Goal: Task Accomplishment & Management: Complete application form

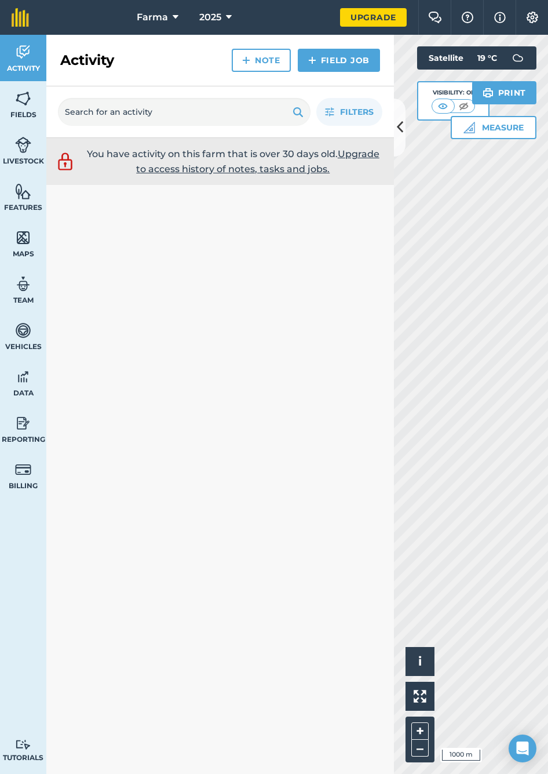
click at [401, 141] on button at bounding box center [400, 128] width 12 height 58
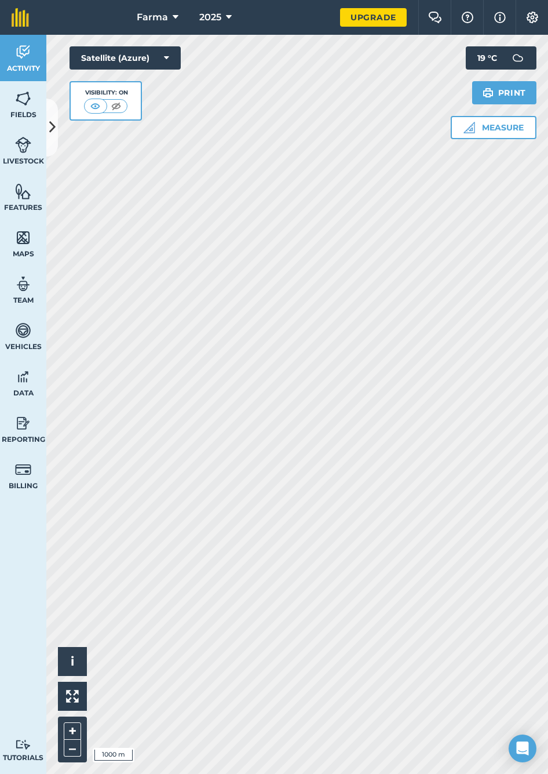
drag, startPoint x: 401, startPoint y: 152, endPoint x: 49, endPoint y: 118, distance: 353.5
click at [49, 118] on icon at bounding box center [52, 127] width 6 height 20
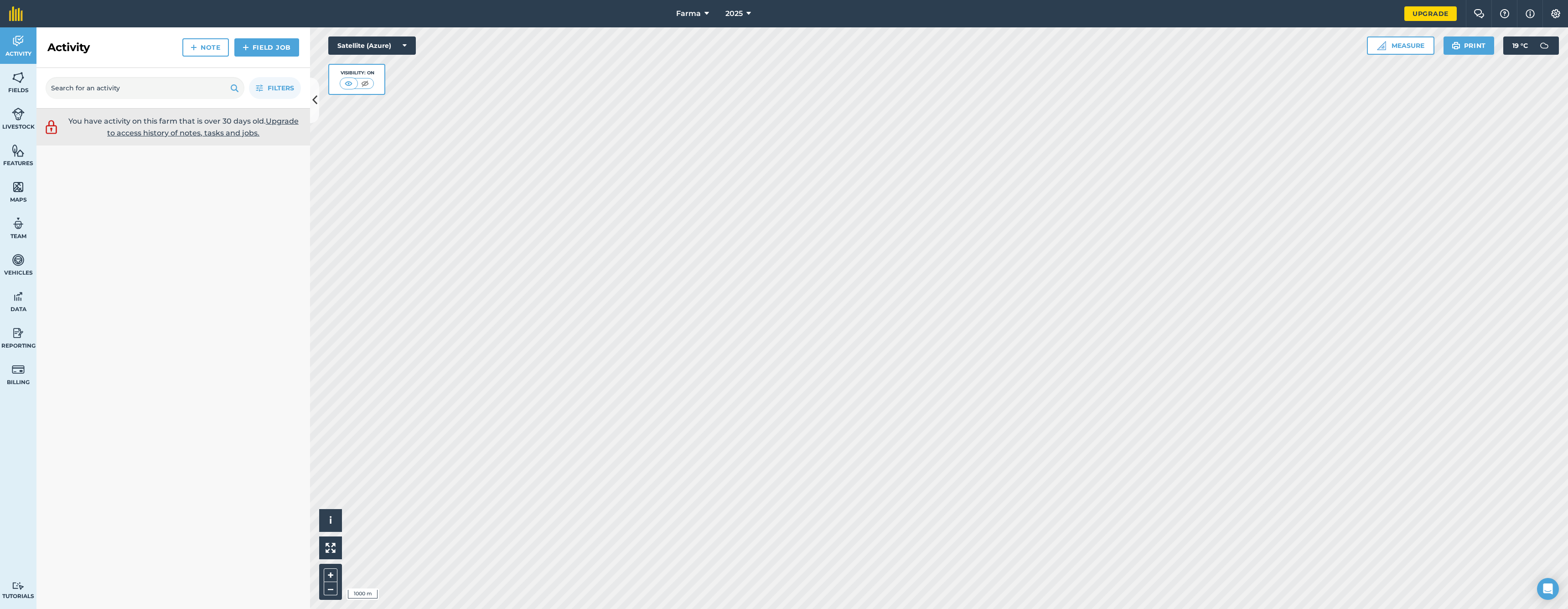
click at [265, 52] on link "Field Job" at bounding box center [267, 47] width 64 height 18
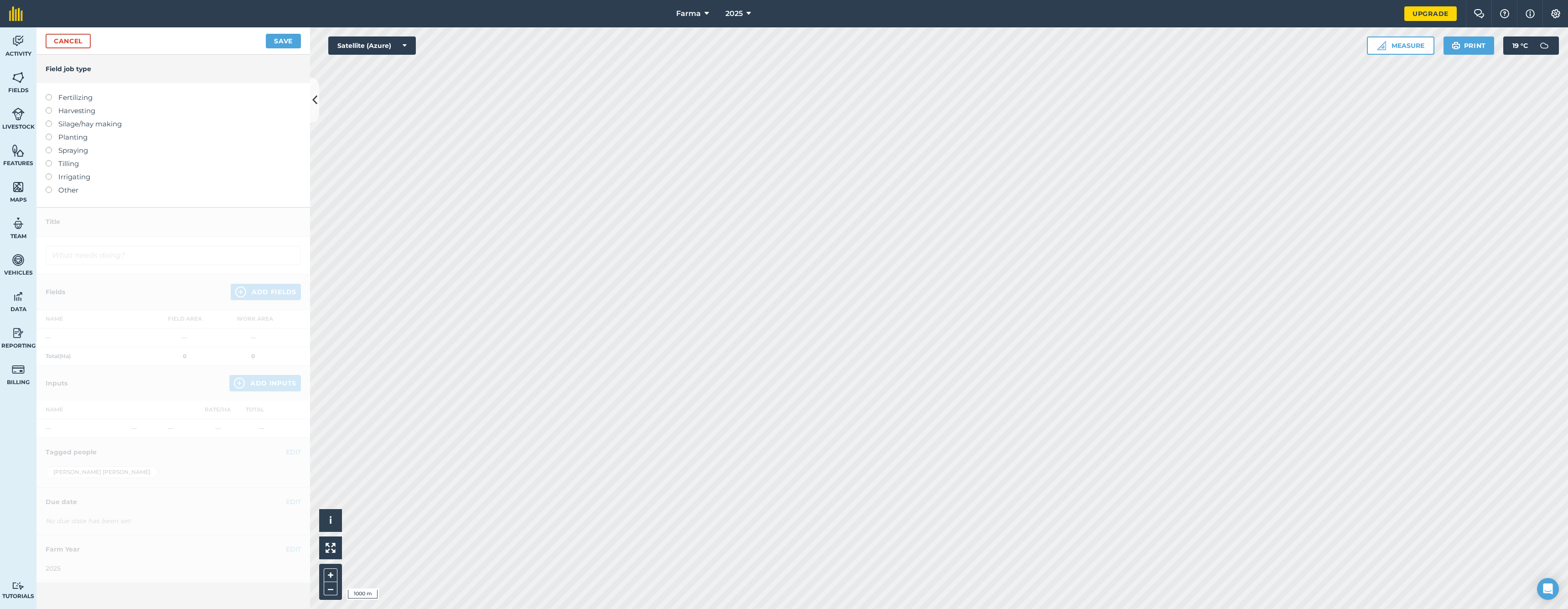
click at [61, 110] on label "Harvesting" at bounding box center [173, 111] width 256 height 11
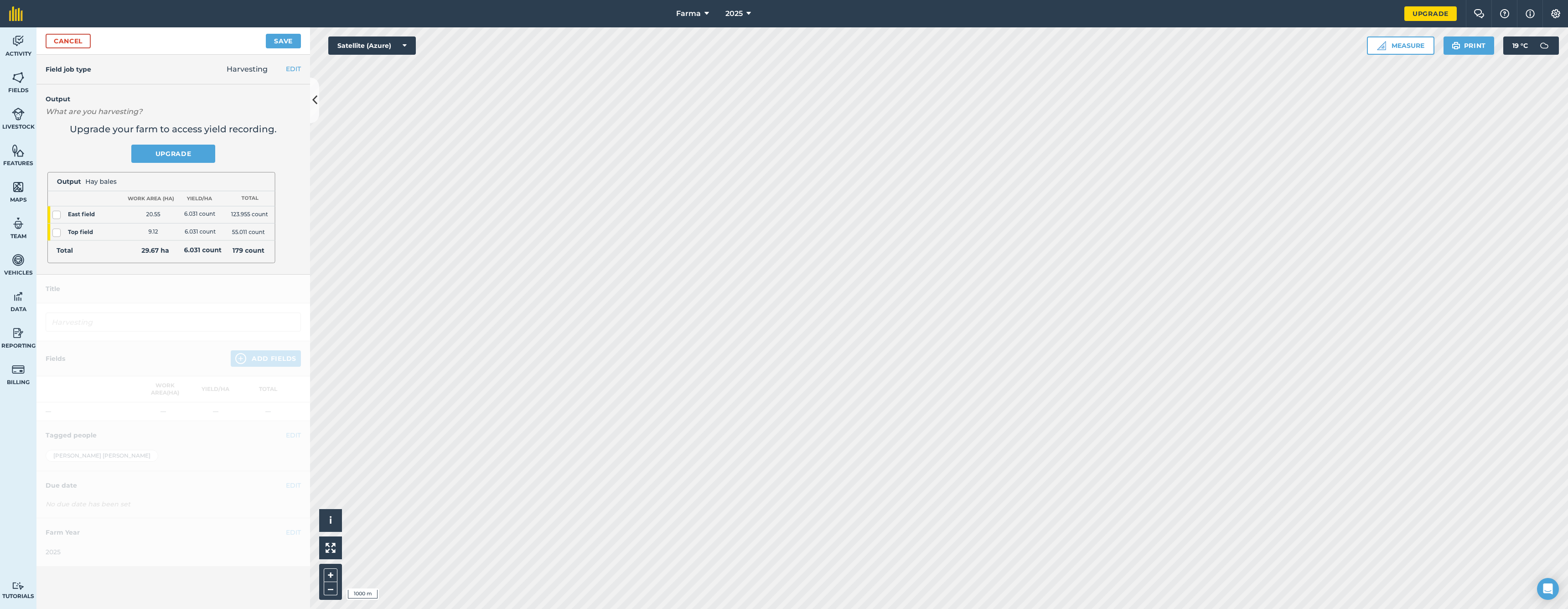
click at [190, 312] on div at bounding box center [173, 420] width 274 height 292
click at [296, 71] on button "EDIT" at bounding box center [293, 68] width 15 height 10
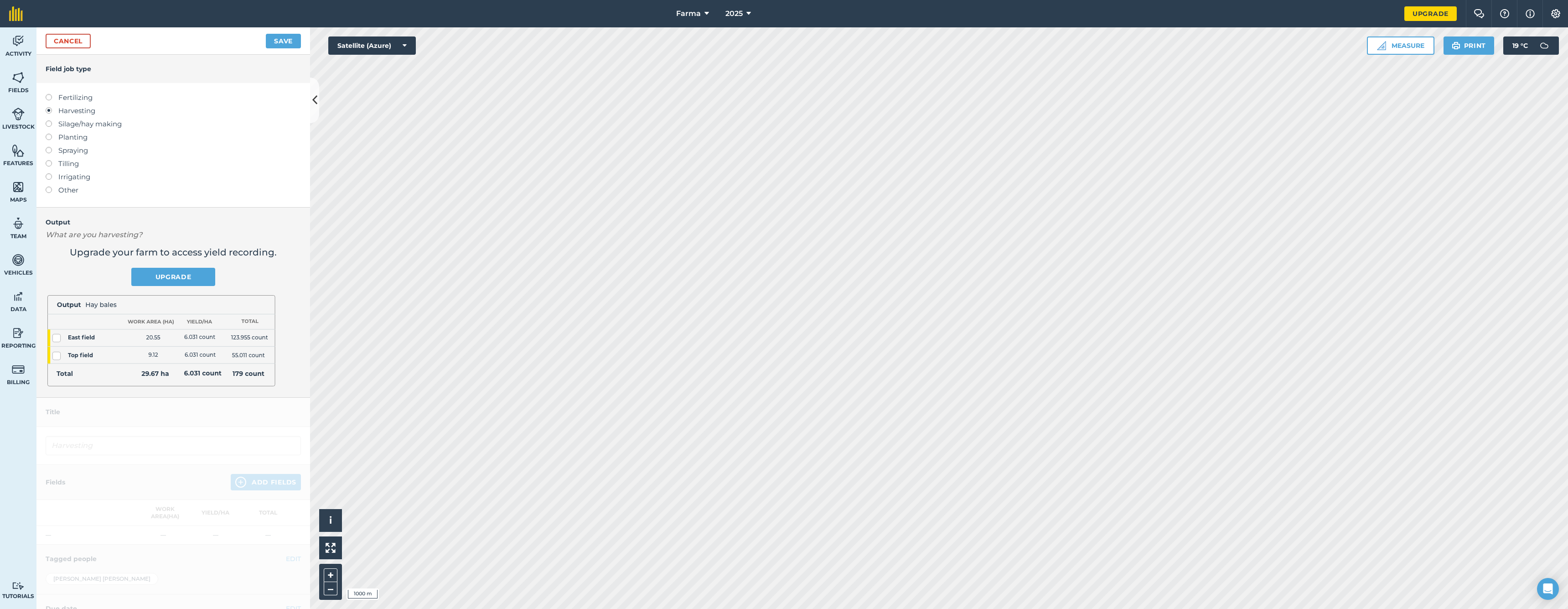
click at [65, 96] on label "Fertilizing" at bounding box center [173, 98] width 256 height 11
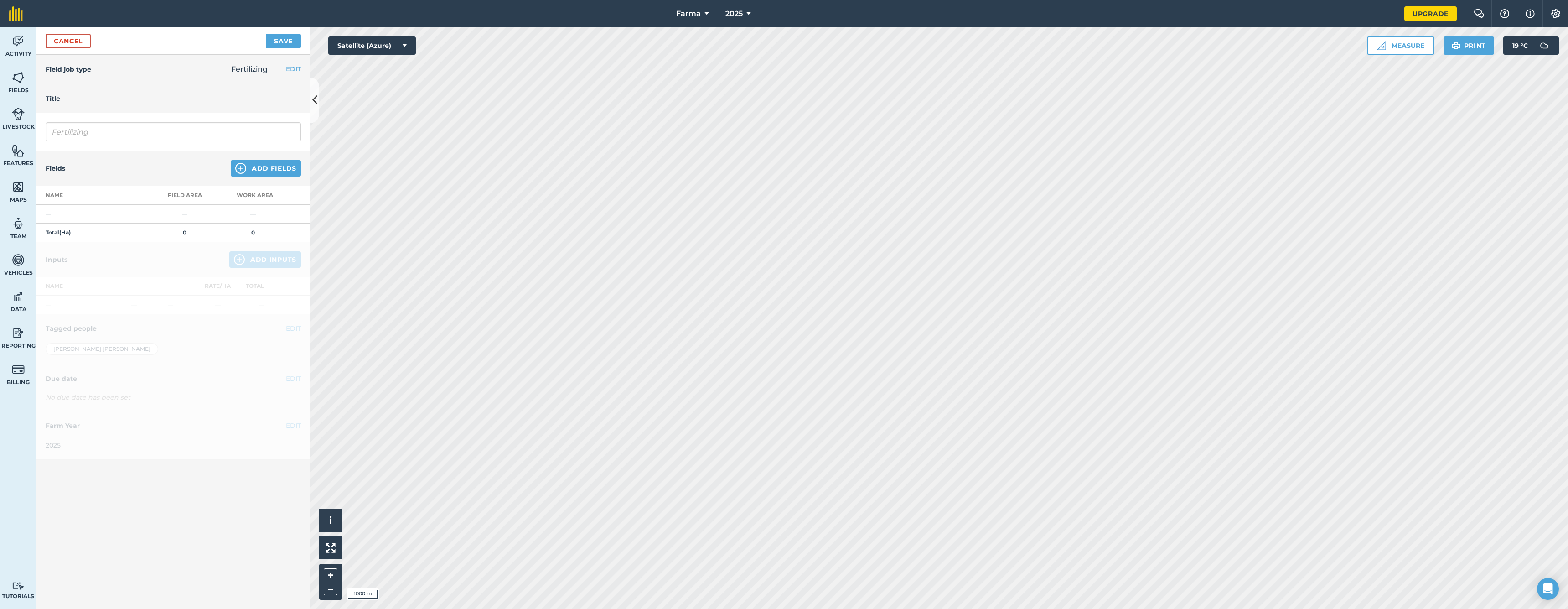
click at [292, 72] on button "EDIT" at bounding box center [293, 68] width 15 height 10
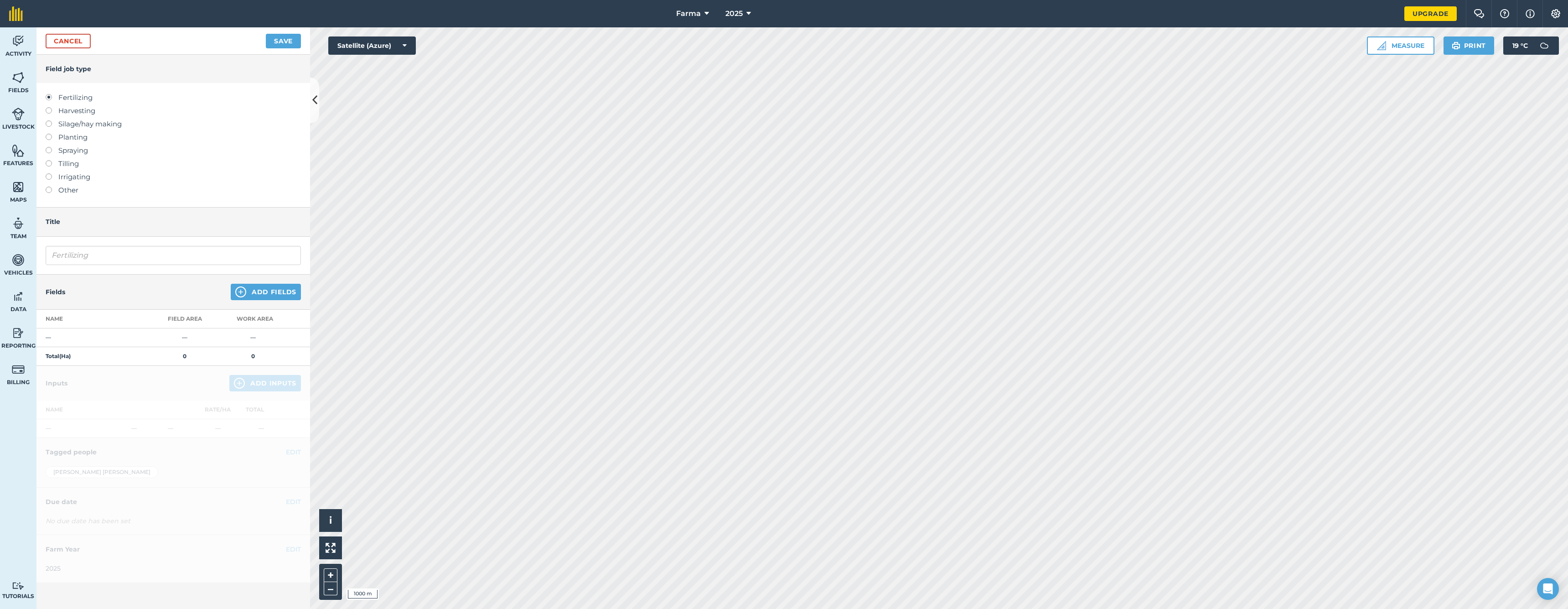
click at [67, 190] on label "Other" at bounding box center [173, 190] width 256 height 11
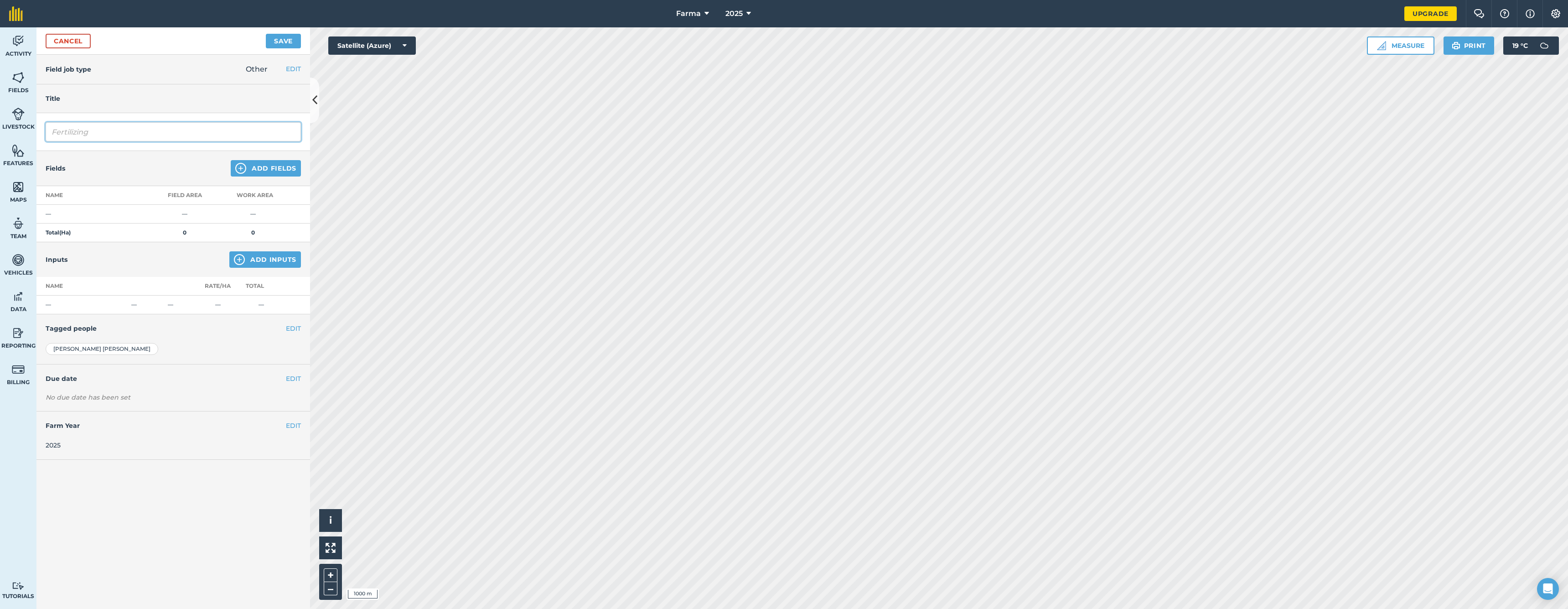
click at [132, 127] on input "Fertilizing" at bounding box center [173, 131] width 256 height 19
type input "ijniFertilizing"
click at [246, 168] on img at bounding box center [241, 168] width 11 height 11
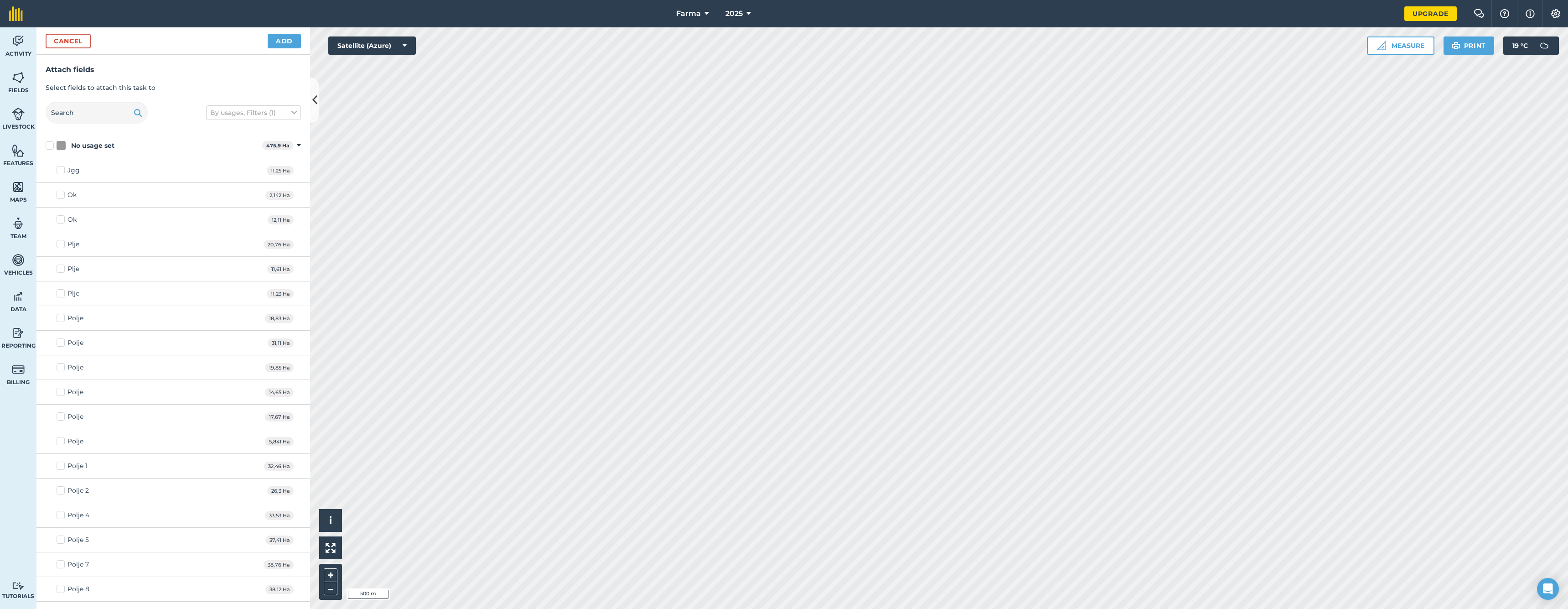
checkbox input "true"
click at [81, 43] on button "Cancel" at bounding box center [68, 41] width 45 height 15
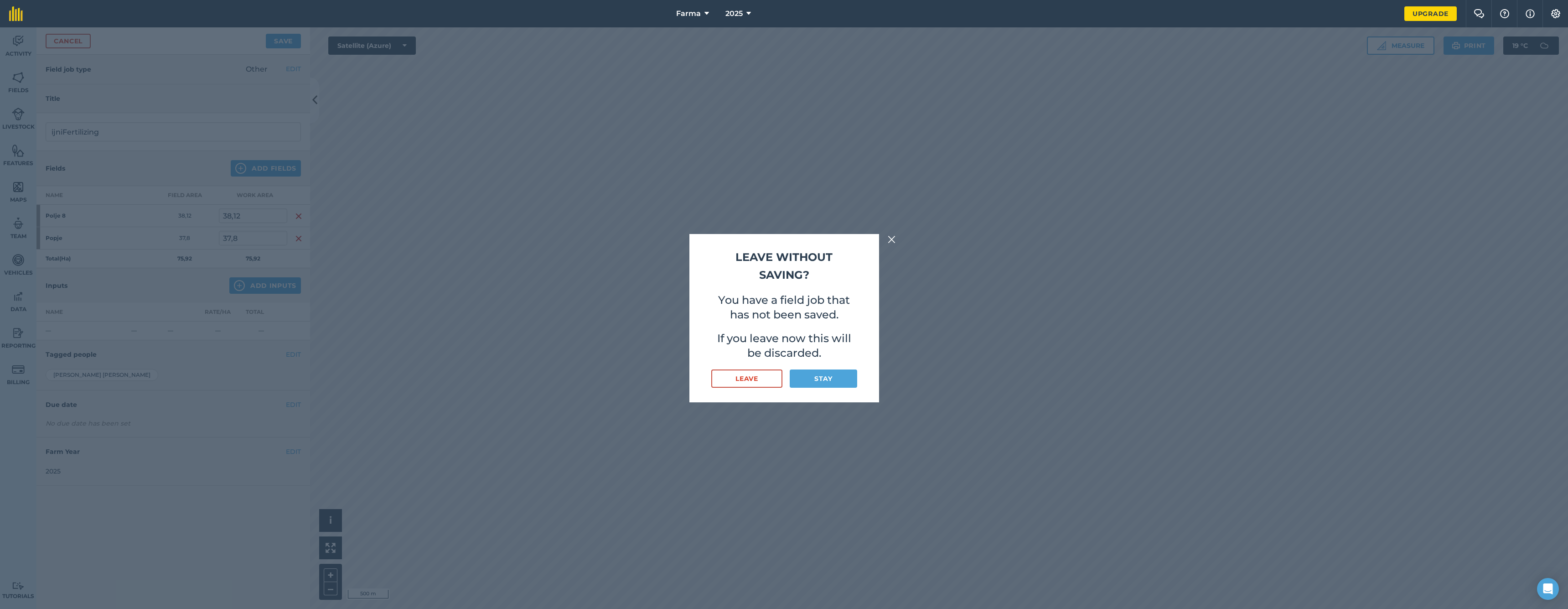
click at [886, 237] on button at bounding box center [892, 239] width 11 height 11
click at [889, 238] on img at bounding box center [892, 239] width 8 height 11
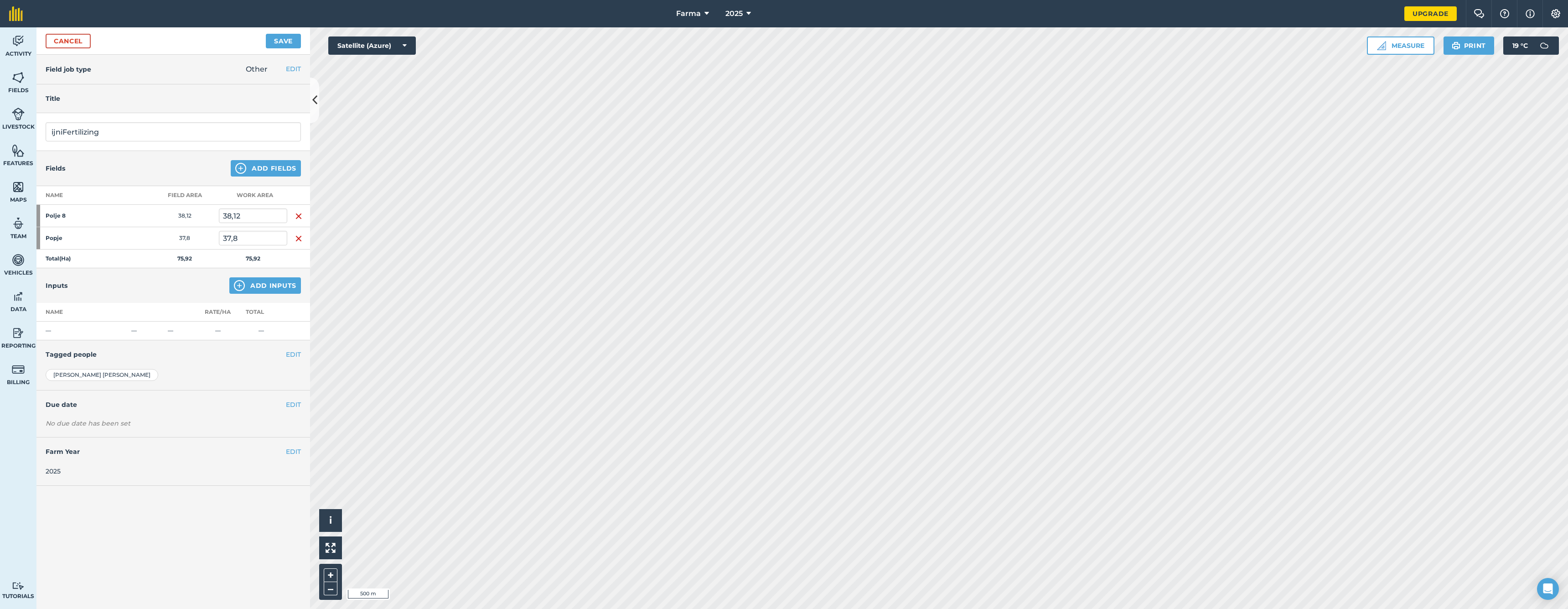
click at [262, 291] on button "Add Inputs" at bounding box center [265, 285] width 72 height 17
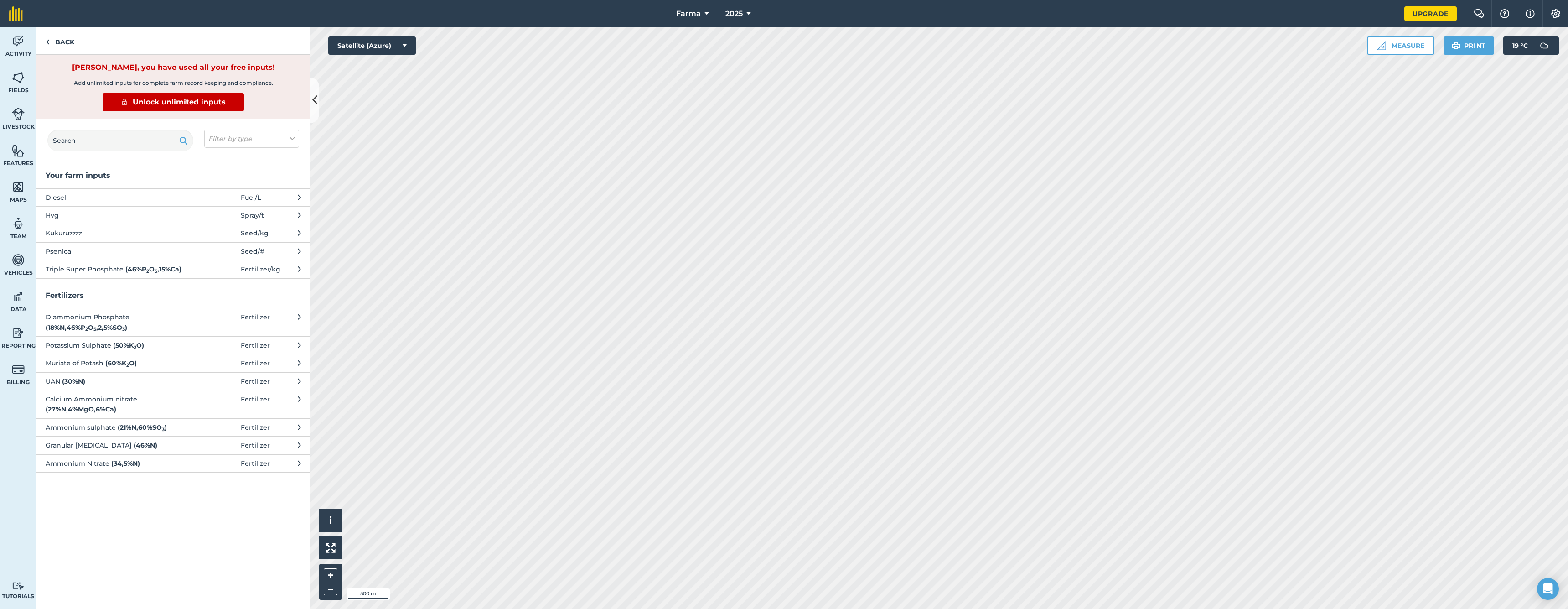
click at [244, 222] on button "Hvg Spray / t" at bounding box center [173, 215] width 274 height 18
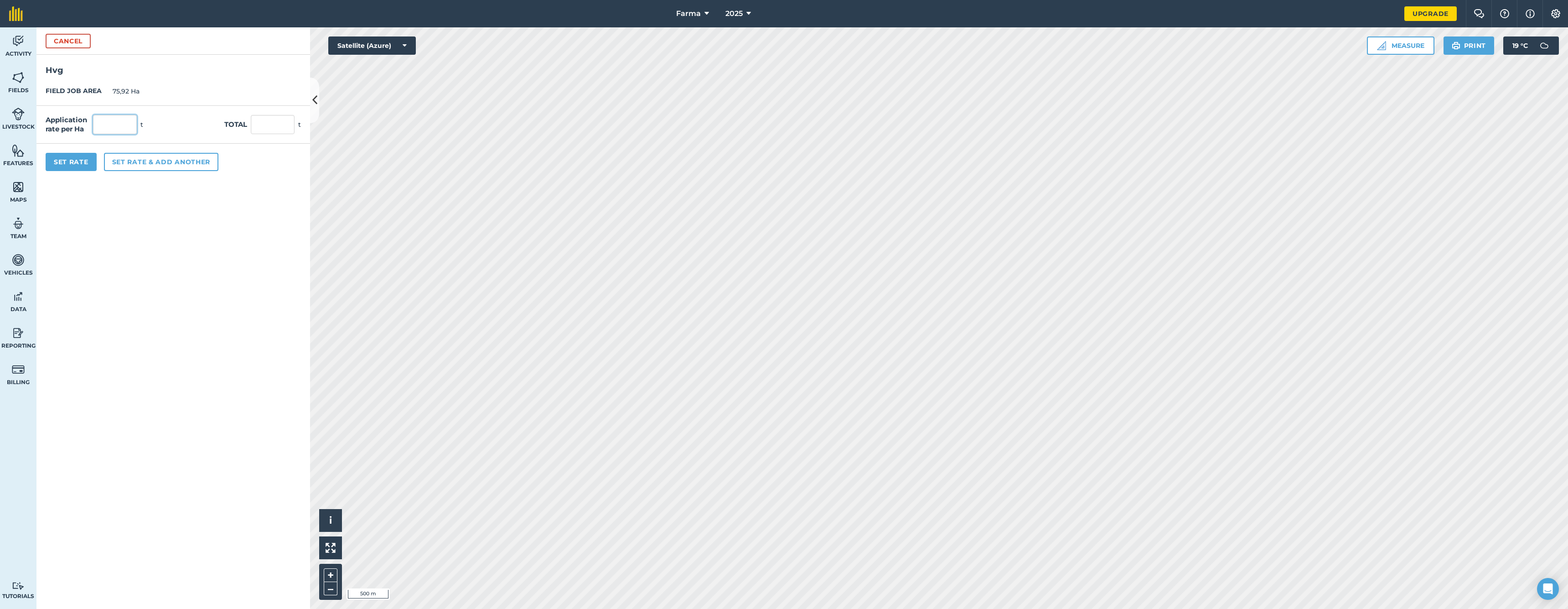
click at [115, 132] on input "text" at bounding box center [115, 124] width 44 height 19
type input "5"
type input "379,6"
click at [64, 160] on button "Set Rate" at bounding box center [71, 161] width 51 height 18
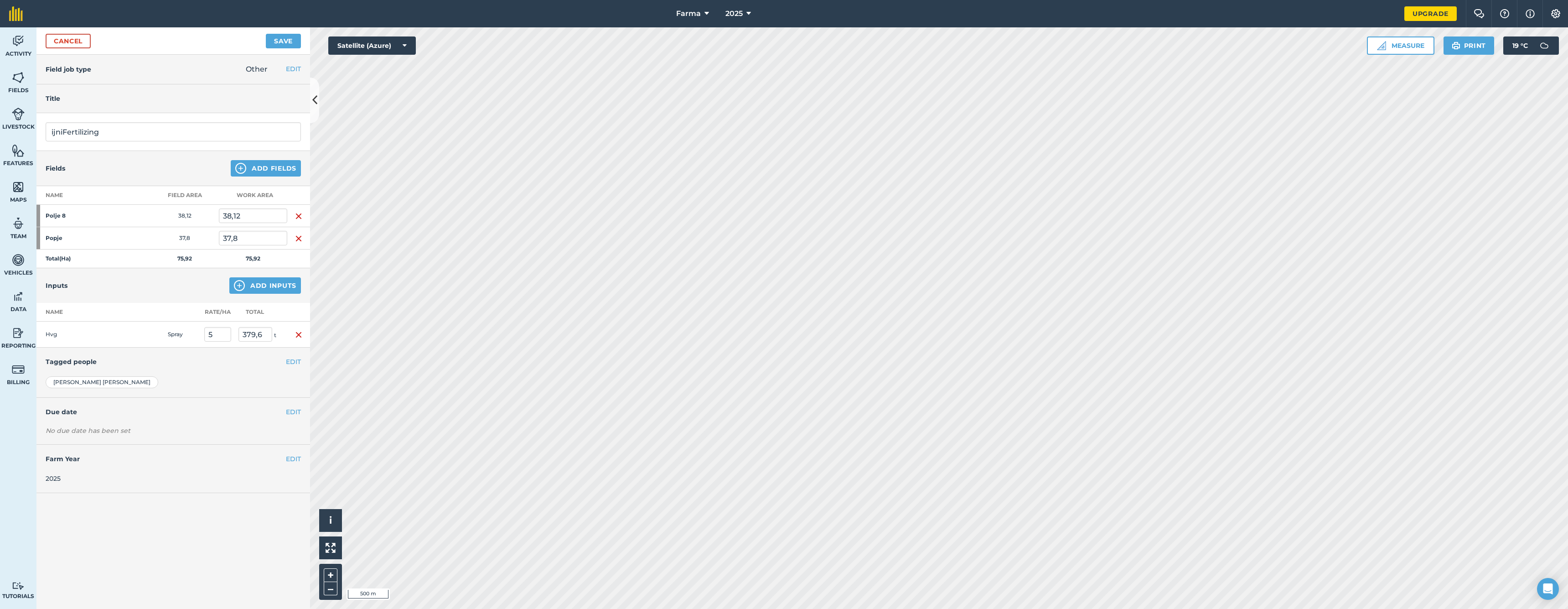
click at [266, 283] on button "Add Inputs" at bounding box center [265, 285] width 72 height 17
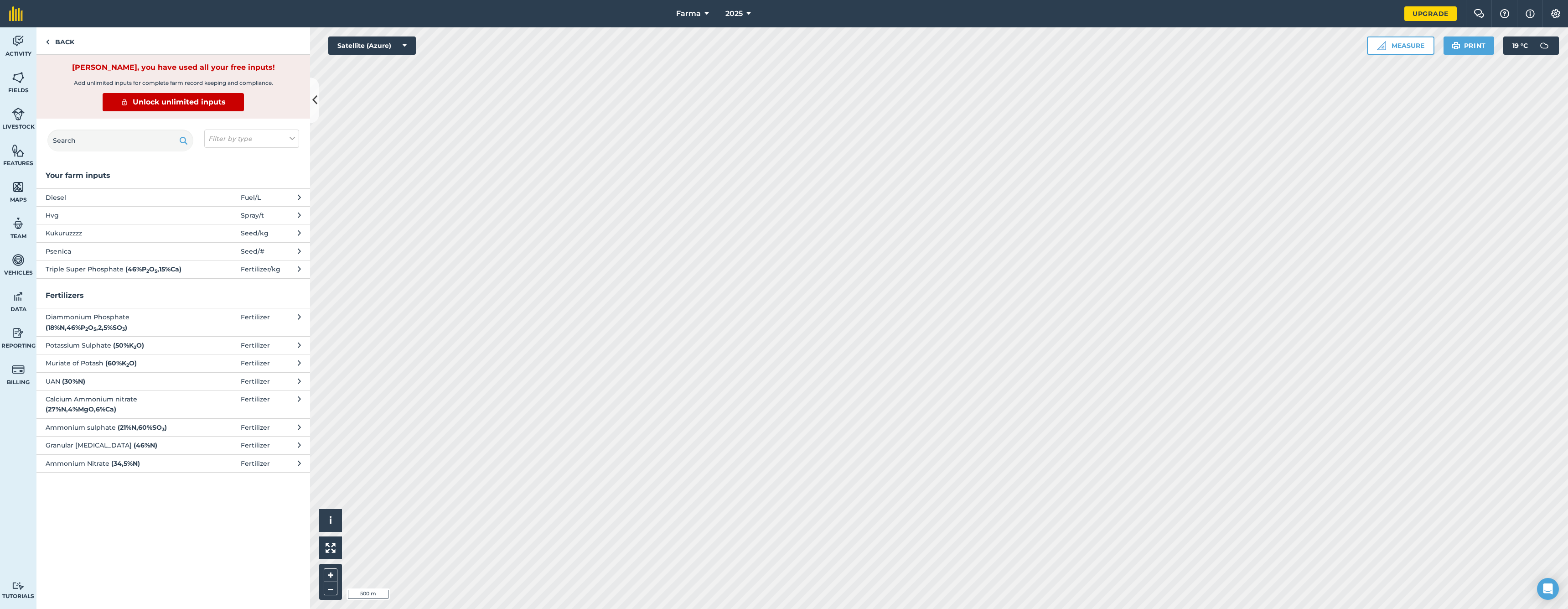
click at [165, 252] on span "Psenica" at bounding box center [120, 251] width 149 height 10
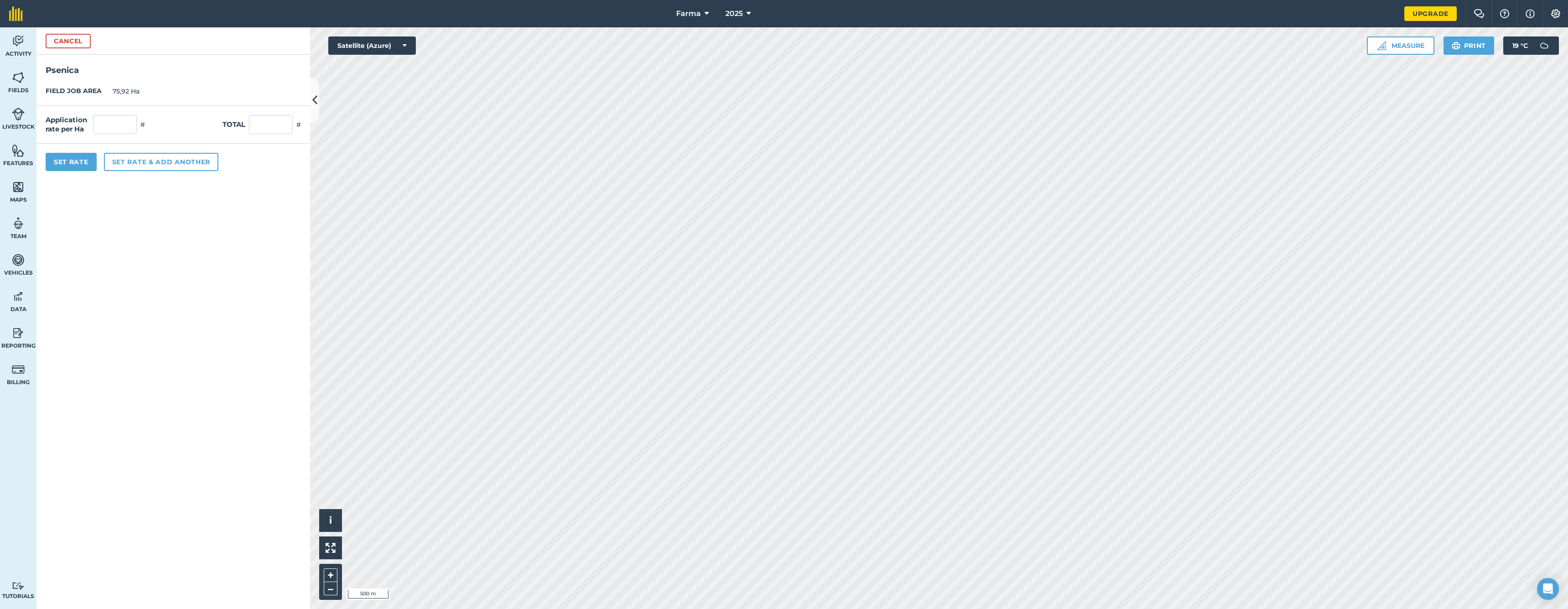
click at [105, 115] on div "Application rate per Ha # Total #" at bounding box center [173, 124] width 274 height 38
click at [109, 128] on input "text" at bounding box center [115, 124] width 44 height 19
type input "56"
type input "4.251,52"
click at [62, 42] on button "Cancel" at bounding box center [68, 41] width 45 height 15
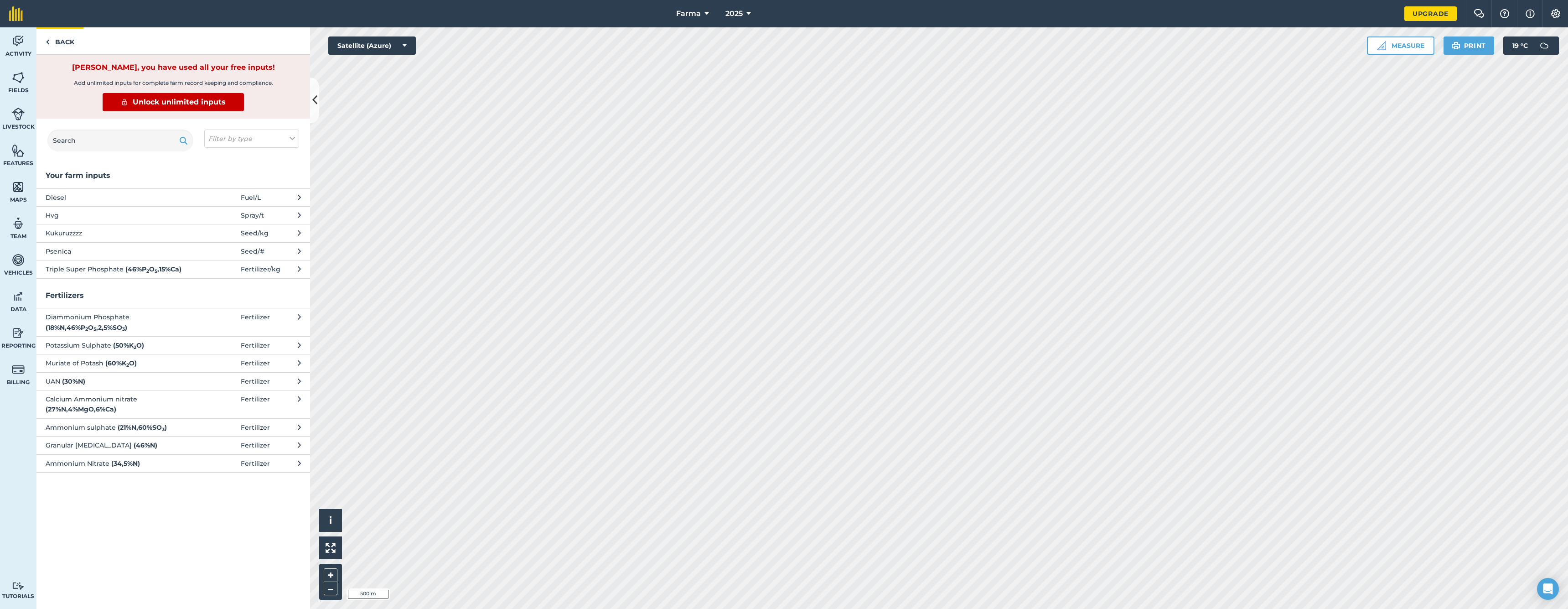
click at [55, 35] on link "Back" at bounding box center [60, 41] width 47 height 27
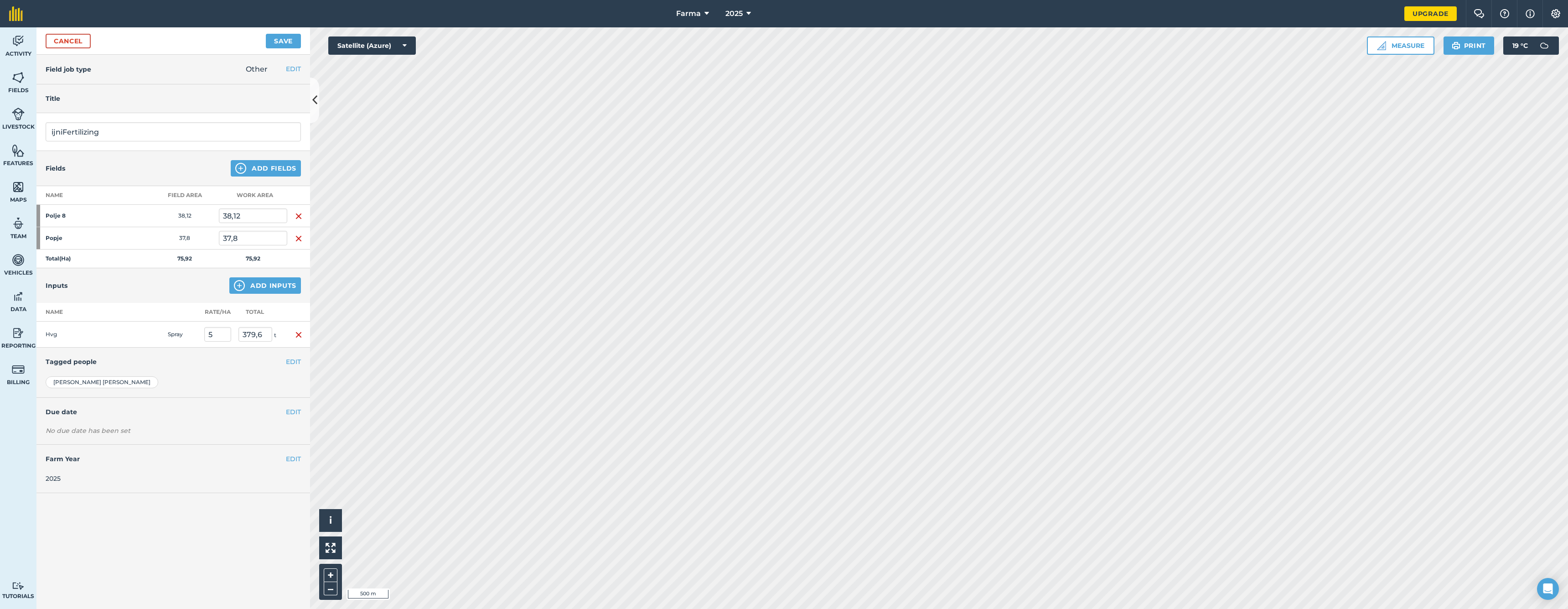
click at [291, 39] on button "Save" at bounding box center [283, 41] width 35 height 15
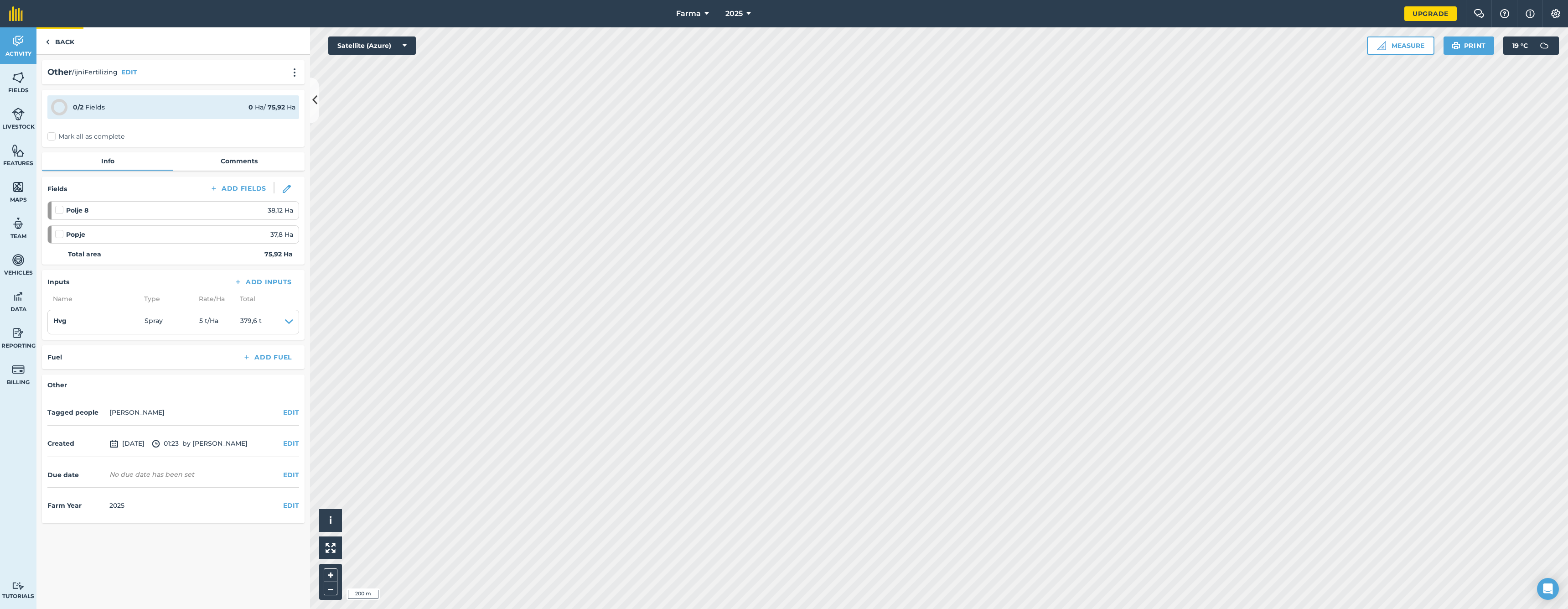
click at [69, 39] on link "Back" at bounding box center [60, 41] width 47 height 27
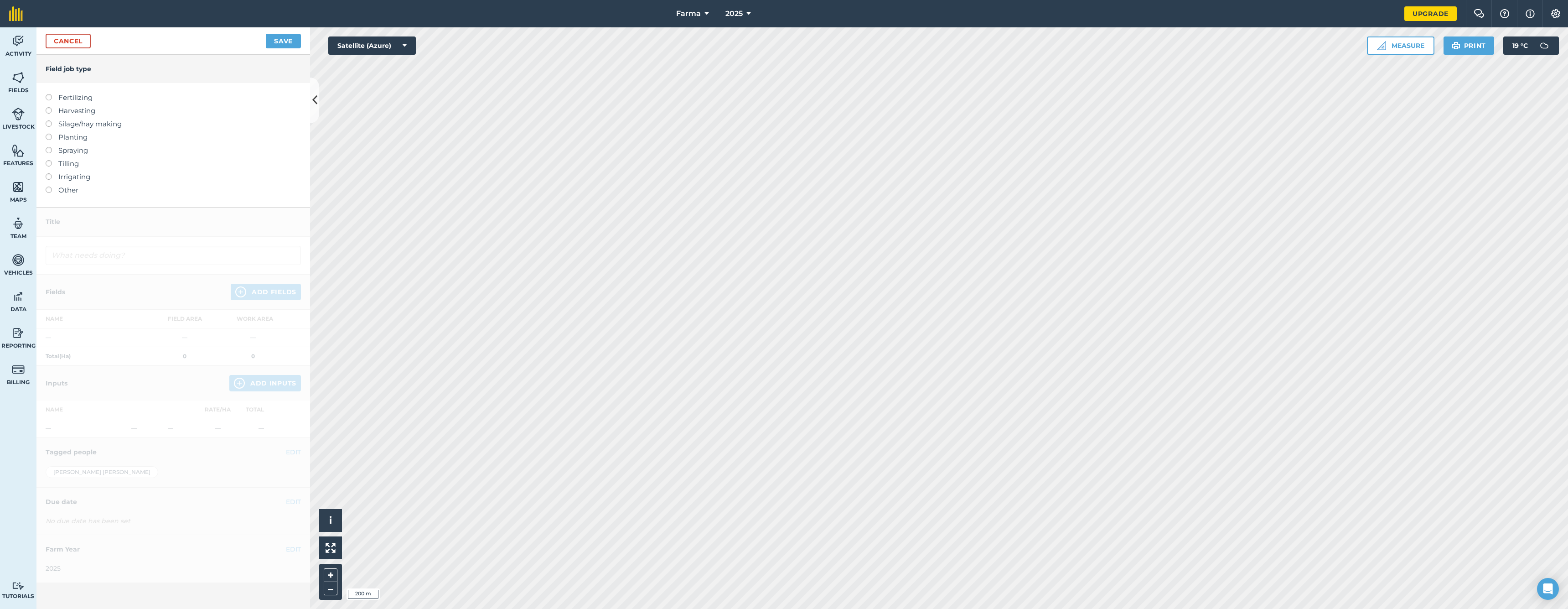
click at [9, 79] on link "Fields" at bounding box center [18, 82] width 36 height 36
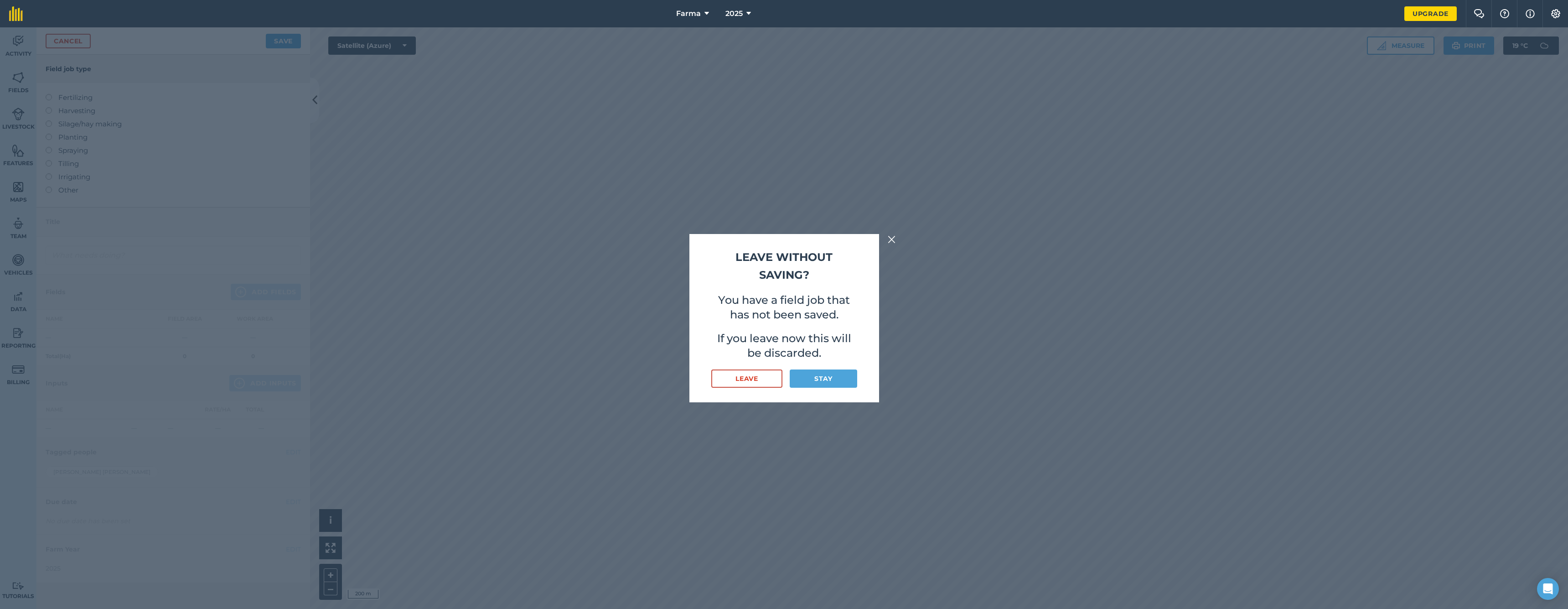
click at [895, 238] on img at bounding box center [892, 239] width 8 height 11
